Goal: Task Accomplishment & Management: Use online tool/utility

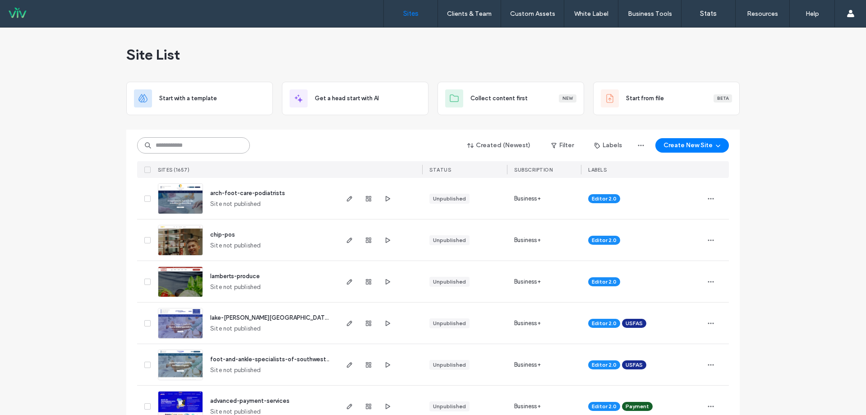
drag, startPoint x: 0, startPoint y: 0, endPoint x: 199, endPoint y: 152, distance: 250.8
click at [199, 152] on input at bounding box center [193, 145] width 113 height 16
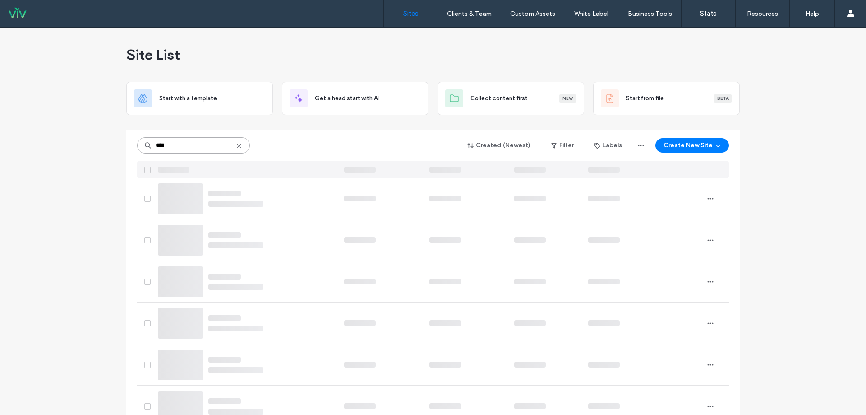
type input "****"
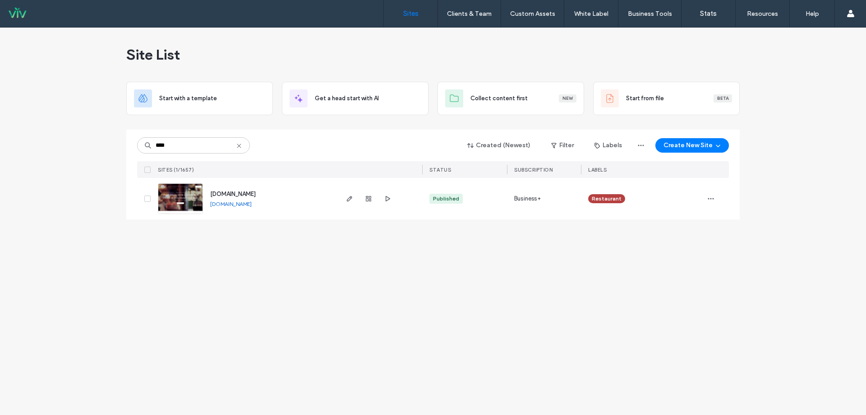
click at [256, 191] on span "[DOMAIN_NAME]" at bounding box center [233, 193] width 46 height 7
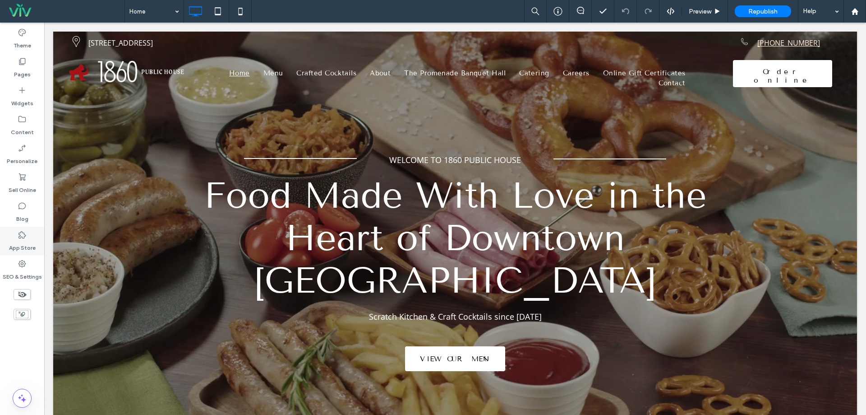
click at [23, 246] on label "App Store" at bounding box center [22, 245] width 27 height 13
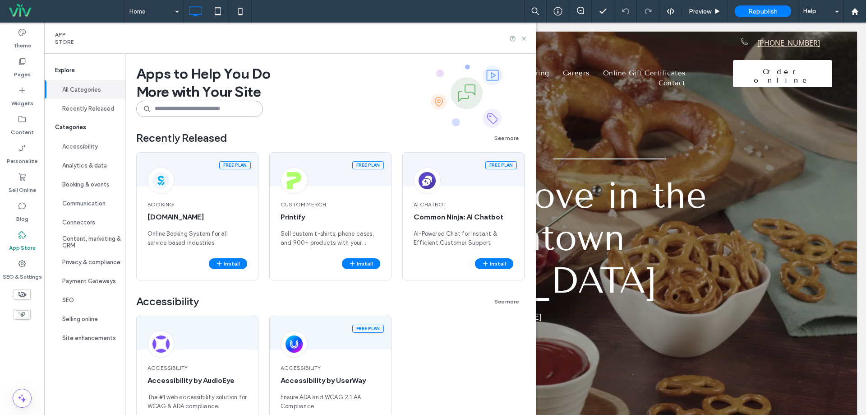
click at [203, 110] on input at bounding box center [199, 109] width 127 height 16
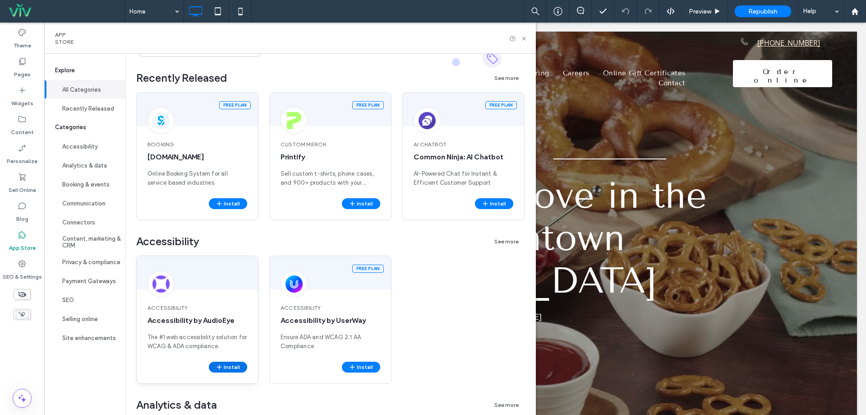
click at [229, 369] on button "Install" at bounding box center [228, 366] width 38 height 11
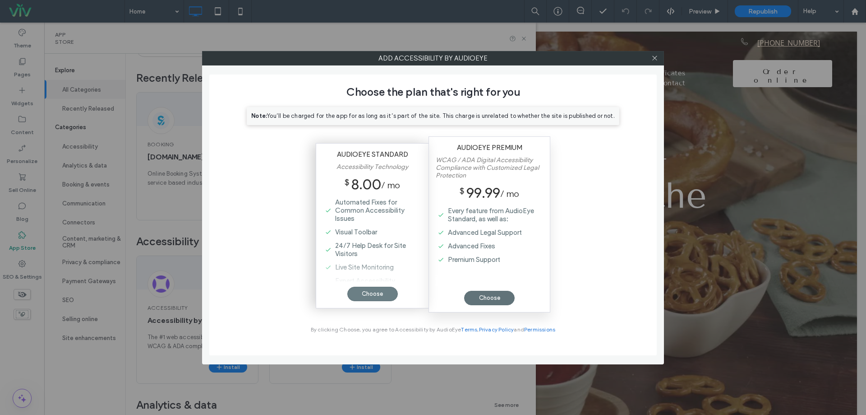
click at [355, 295] on div "Choose" at bounding box center [372, 293] width 51 height 14
click at [366, 297] on div "Choose" at bounding box center [372, 293] width 51 height 14
click at [383, 293] on div "Choose" at bounding box center [372, 293] width 51 height 14
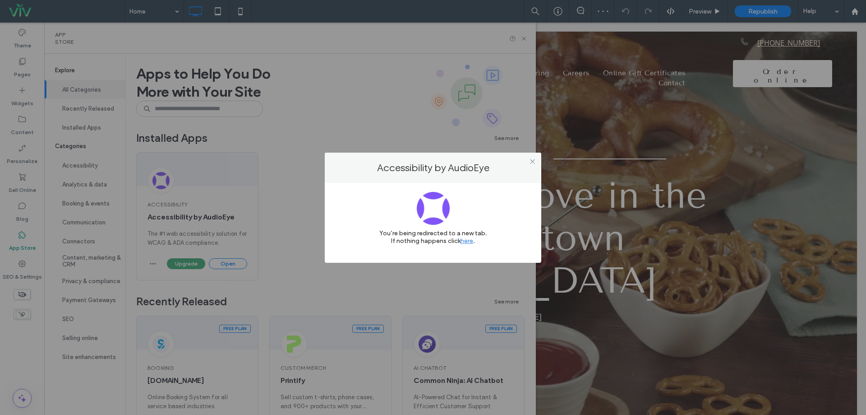
scroll to position [0, 0]
click at [533, 161] on use at bounding box center [532, 161] width 5 height 5
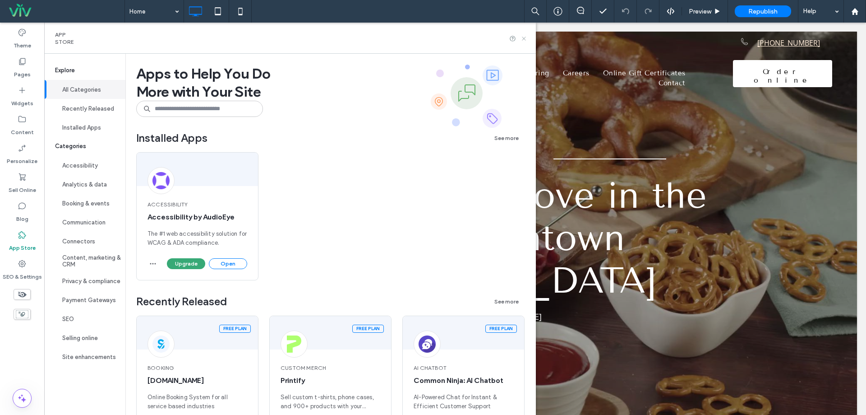
click at [527, 37] on icon at bounding box center [524, 38] width 7 height 7
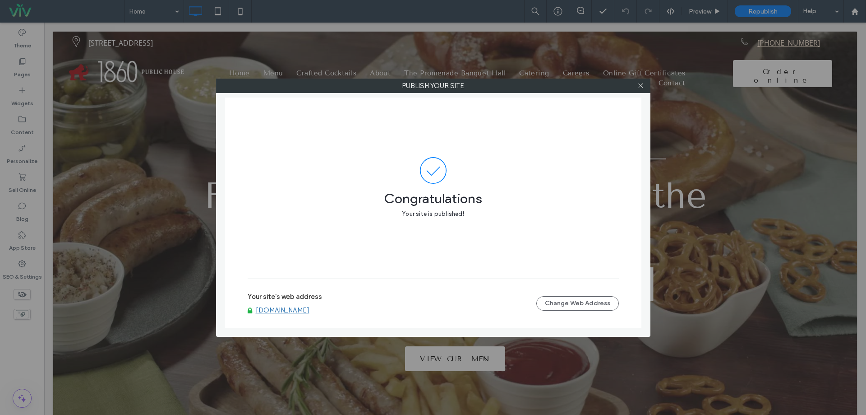
click at [309, 310] on link "[DOMAIN_NAME]" at bounding box center [283, 310] width 54 height 8
